Goal: Task Accomplishment & Management: Manage account settings

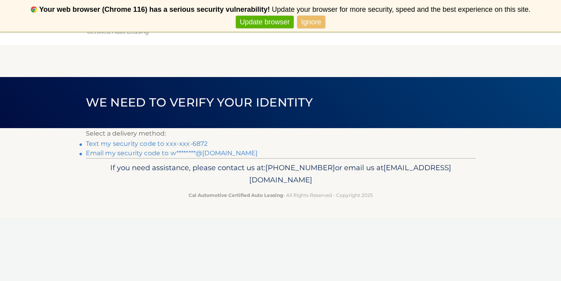
click at [167, 142] on link "Text my security code to xxx-xxx-6872" at bounding box center [147, 143] width 122 height 7
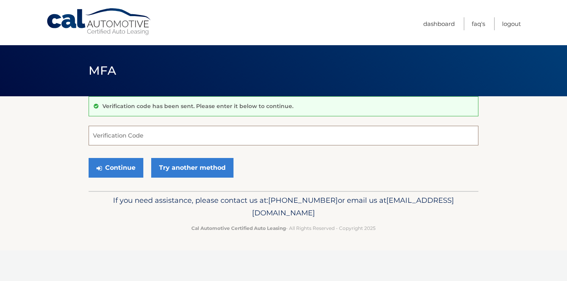
click at [162, 135] on input "Verification Code" at bounding box center [284, 136] width 390 height 20
type input "212817"
click at [129, 166] on button "Continue" at bounding box center [116, 168] width 55 height 20
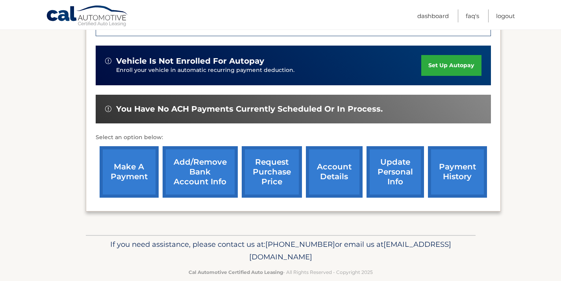
scroll to position [244, 0]
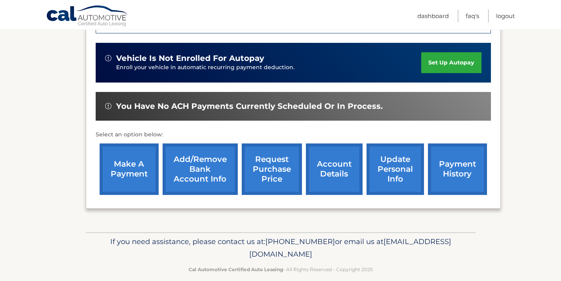
click at [130, 154] on link "make a payment" at bounding box center [129, 170] width 59 height 52
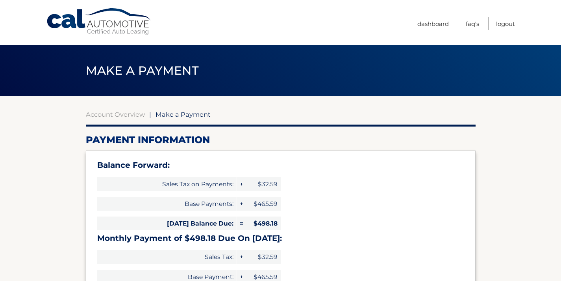
select select "ZjVmNDJiMmEtZDZhZC00NTFiLTllZWMtMDdjMzQ2Y2FlYmUx"
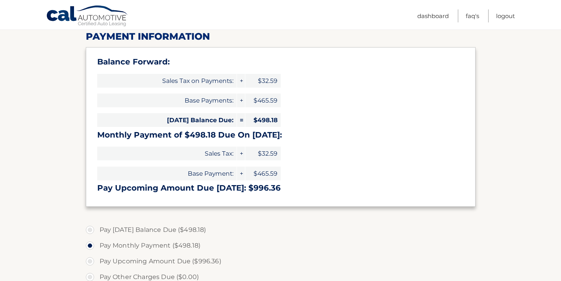
scroll to position [142, 0]
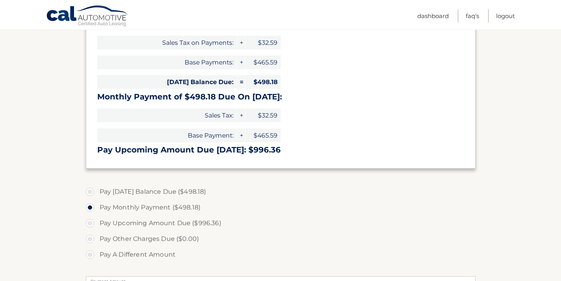
click at [90, 192] on label "Pay Today's Balance Due ($498.18)" at bounding box center [281, 192] width 390 height 16
click at [90, 192] on input "Pay Today's Balance Due ($498.18)" at bounding box center [93, 190] width 8 height 13
radio input "true"
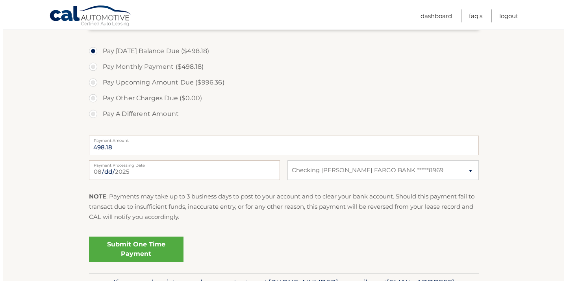
scroll to position [292, 0]
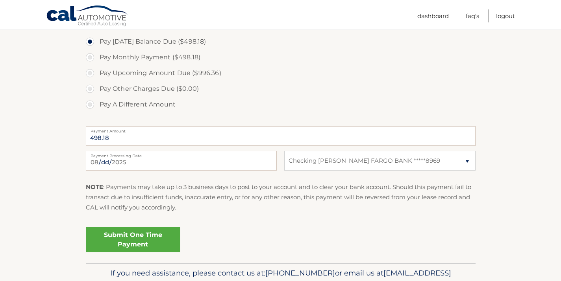
click at [152, 237] on link "Submit One Time Payment" at bounding box center [133, 240] width 94 height 25
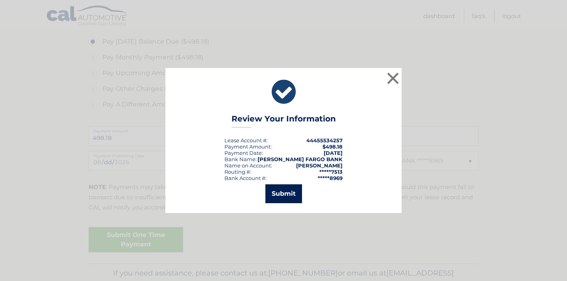
click at [277, 195] on button "Submit" at bounding box center [283, 194] width 37 height 19
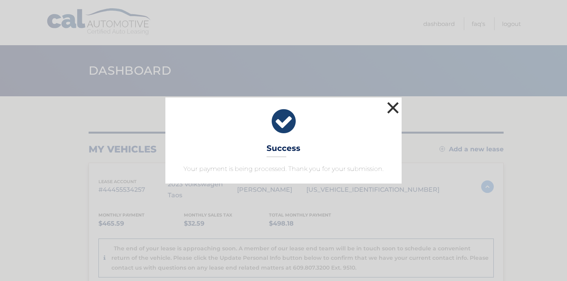
click at [392, 104] on button "×" at bounding box center [393, 108] width 16 height 16
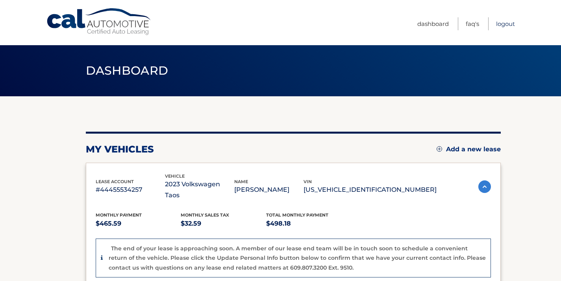
click at [506, 22] on link "Logout" at bounding box center [505, 23] width 19 height 13
